Goal: Contribute content: Add original content to the website for others to see

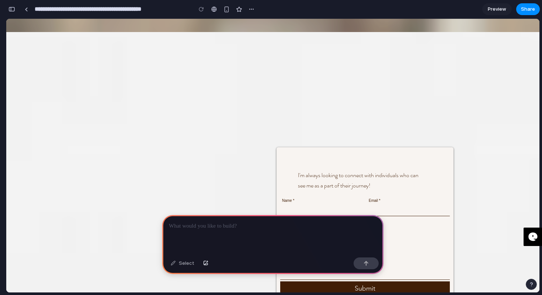
scroll to position [1327, 0]
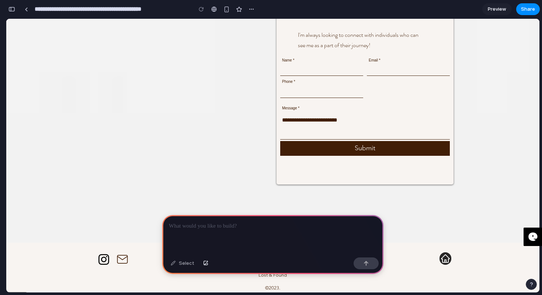
click at [260, 239] on div at bounding box center [272, 234] width 221 height 39
click at [207, 262] on button "button" at bounding box center [205, 264] width 13 height 12
click at [239, 228] on p at bounding box center [273, 226] width 208 height 9
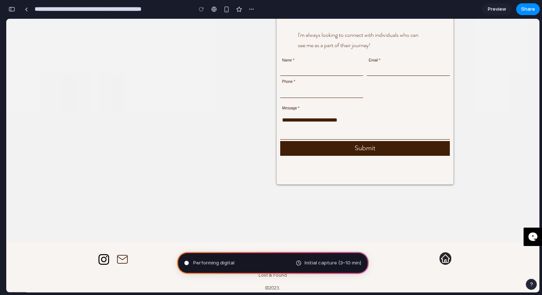
type input "**********"
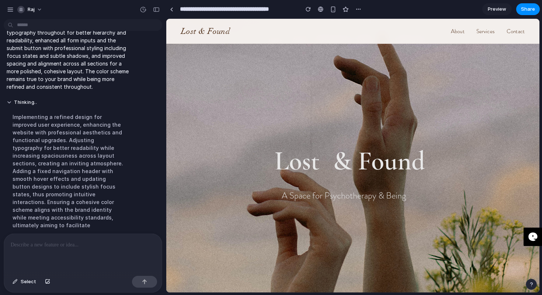
scroll to position [0, 0]
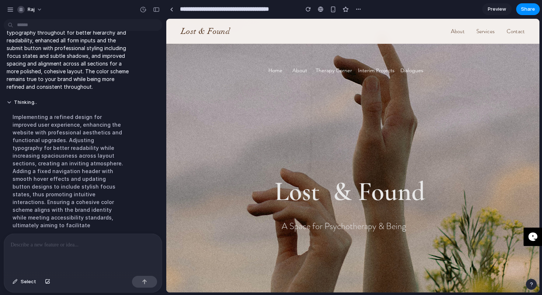
click at [458, 24] on header "Lost & Found About Services Contact" at bounding box center [352, 31] width 373 height 25
click at [458, 35] on link "About" at bounding box center [458, 31] width 14 height 8
click at [480, 34] on link "Services" at bounding box center [485, 31] width 18 height 8
